Goal: Check status: Check status

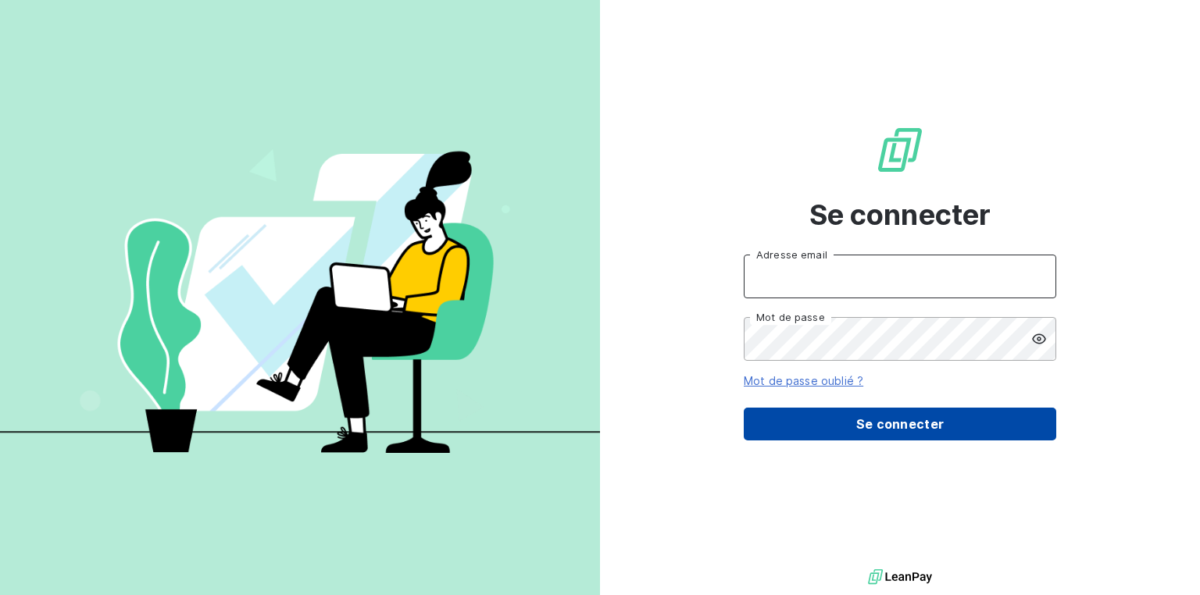
type input "[EMAIL_ADDRESS][DOMAIN_NAME]"
click at [899, 427] on button "Se connecter" at bounding box center [900, 424] width 313 height 33
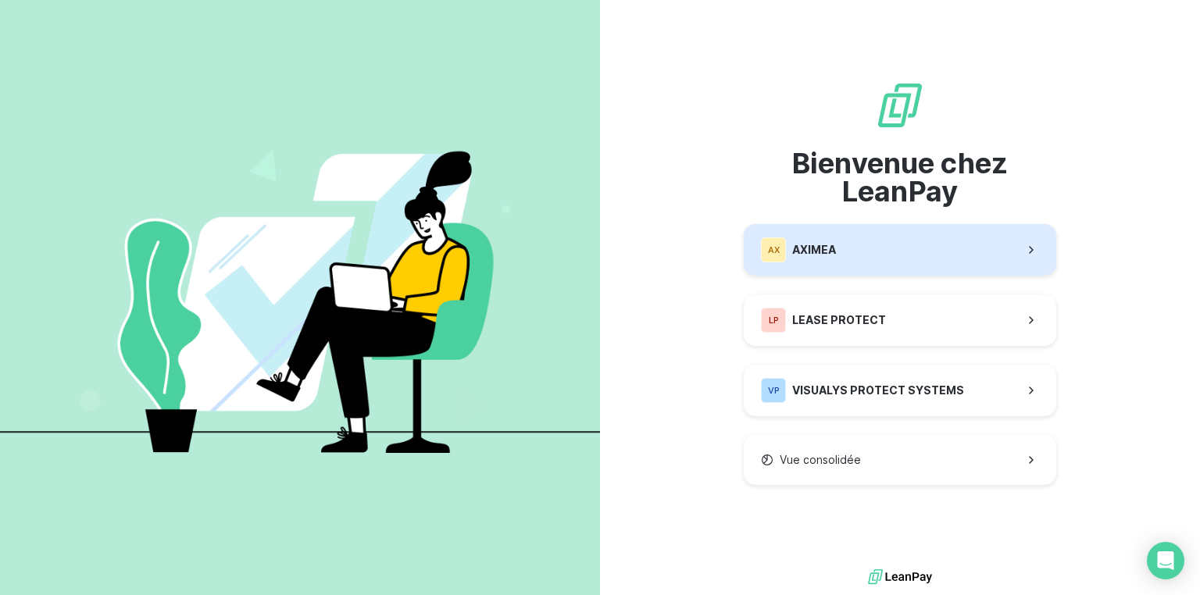
click at [832, 253] on span "AXIMEA" at bounding box center [814, 250] width 44 height 16
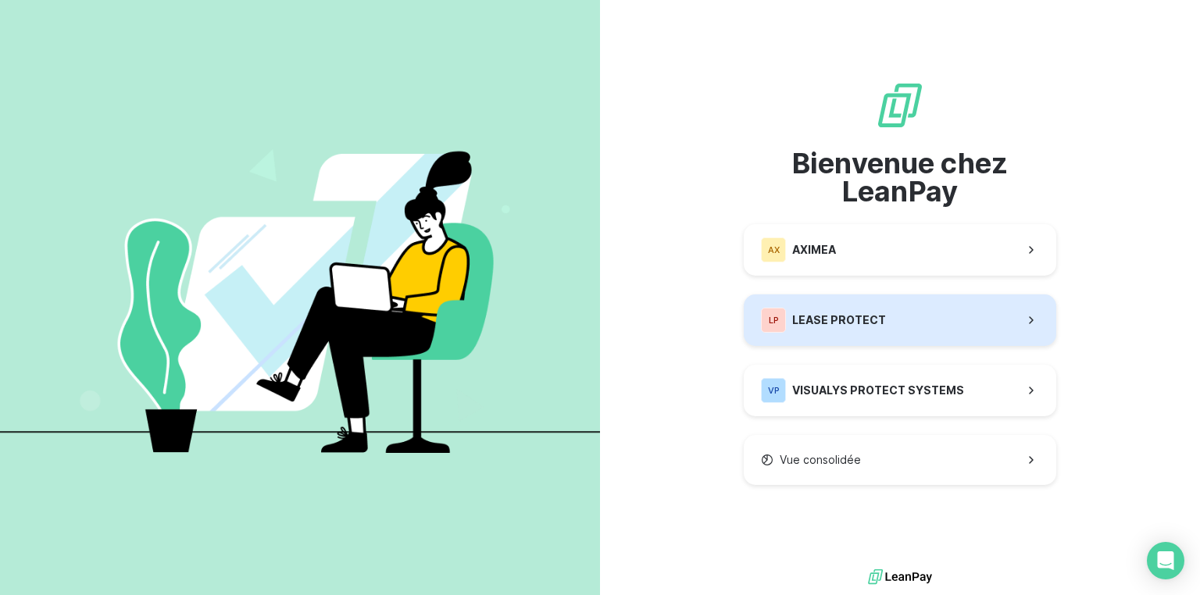
click at [856, 317] on span "LEASE PROTECT" at bounding box center [839, 321] width 94 height 16
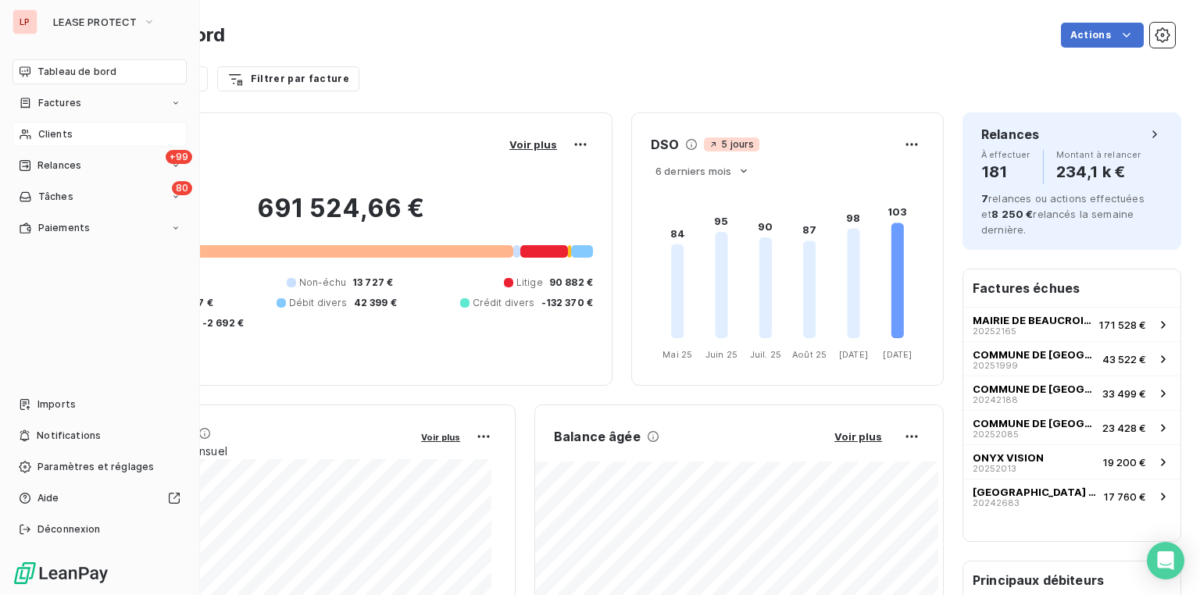
click at [63, 132] on span "Clients" at bounding box center [55, 134] width 34 height 14
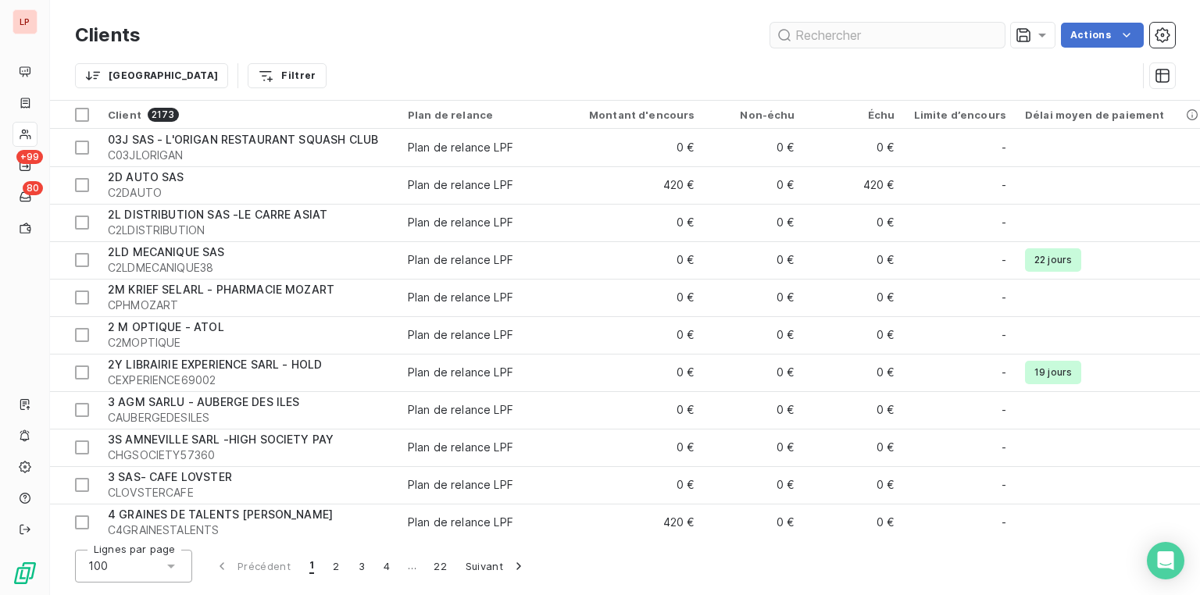
click at [902, 38] on input "text" at bounding box center [887, 35] width 234 height 25
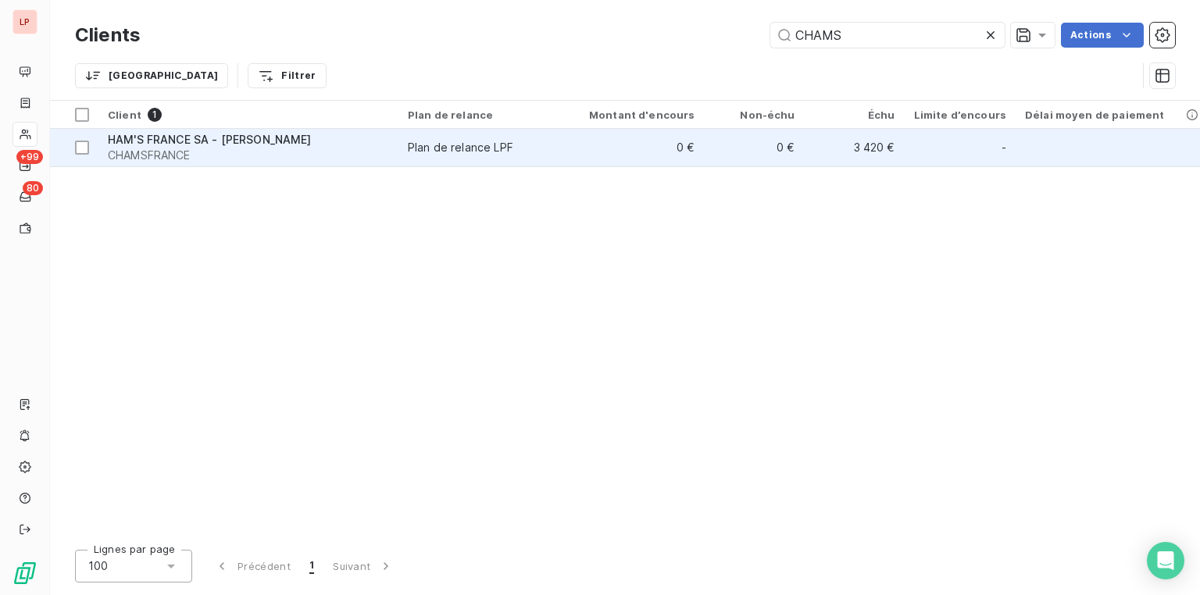
type input "CHAMS"
click at [189, 148] on span "CHAMSFRANCE" at bounding box center [248, 156] width 281 height 16
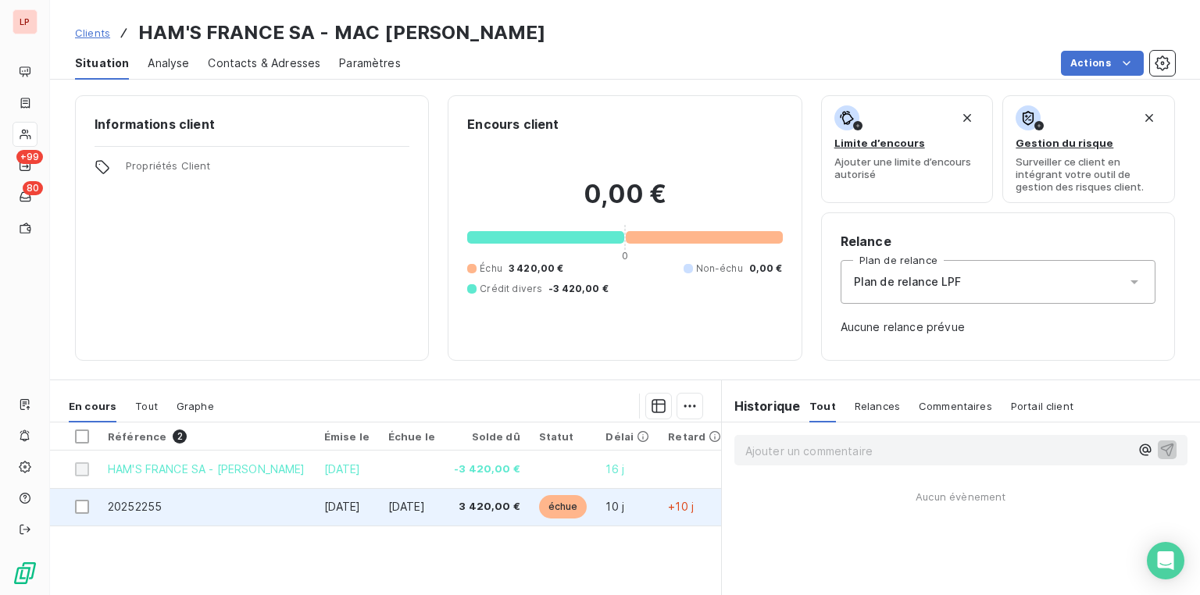
click at [138, 502] on span "20252255" at bounding box center [135, 506] width 54 height 13
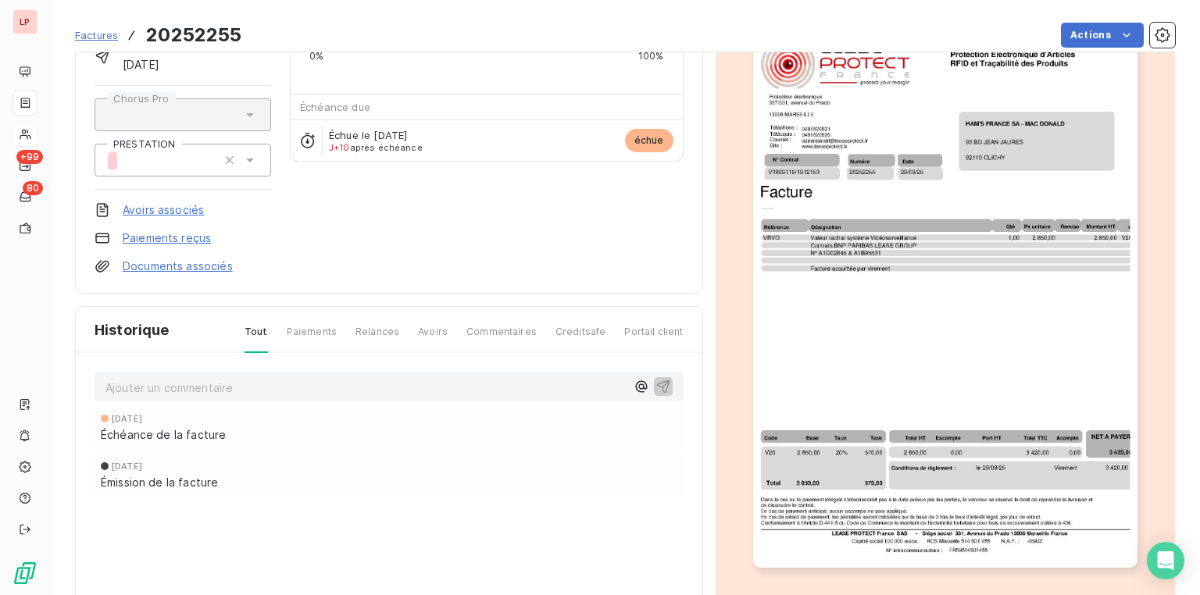
scroll to position [63, 0]
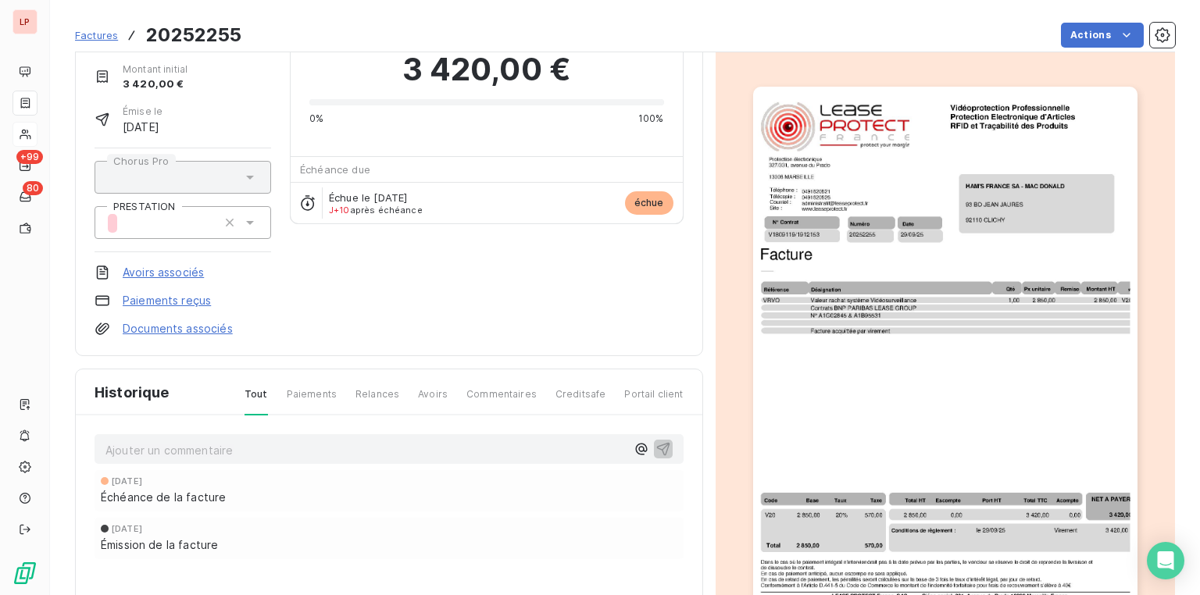
click at [1044, 158] on img "button" at bounding box center [945, 358] width 384 height 543
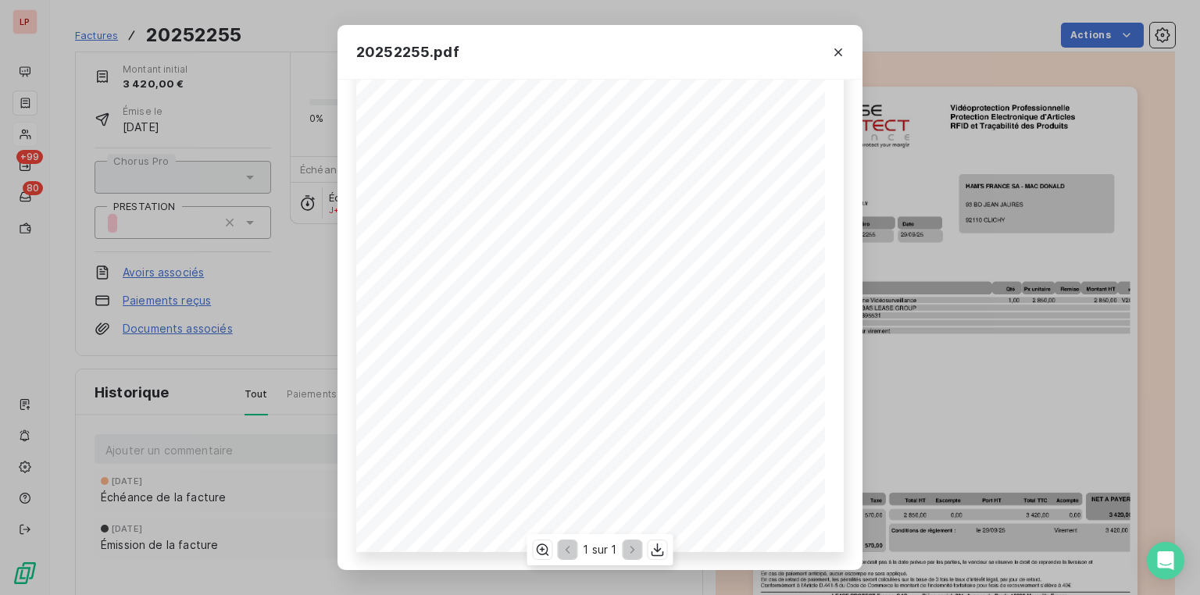
scroll to position [21, 0]
click at [653, 551] on icon "button" at bounding box center [658, 550] width 16 height 16
